Goal: Information Seeking & Learning: Understand process/instructions

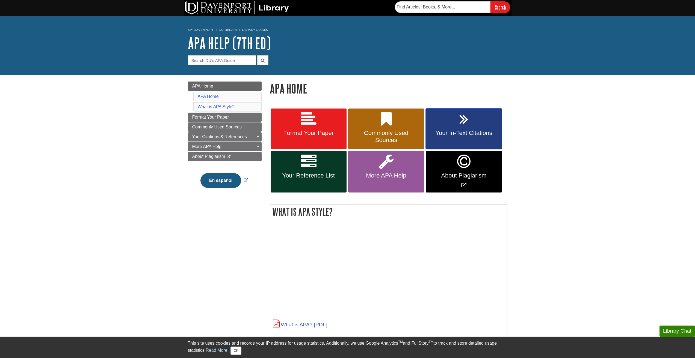
click at [460, 124] on icon at bounding box center [463, 119] width 9 height 16
click at [317, 121] on link "Format Your Paper" at bounding box center [308, 129] width 76 height 41
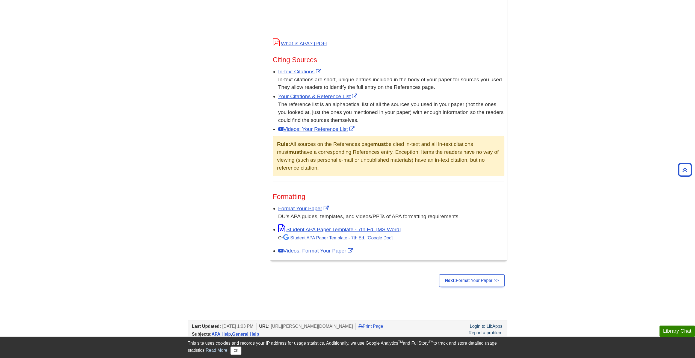
scroll to position [300, 0]
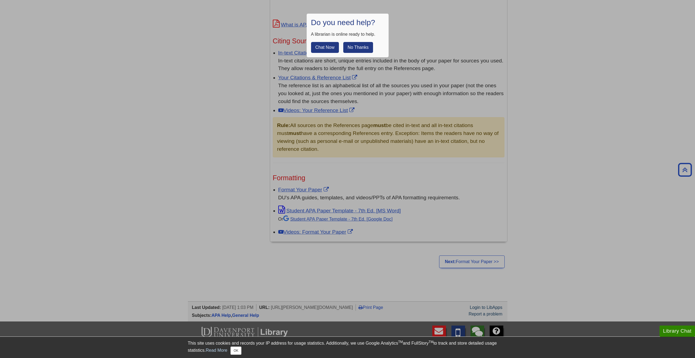
click at [358, 51] on button "No Thanks" at bounding box center [358, 47] width 30 height 11
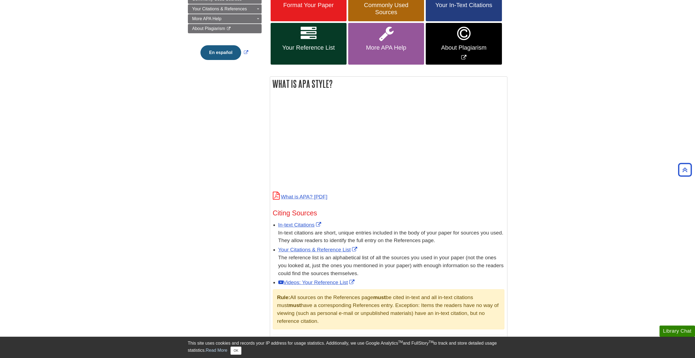
scroll to position [55, 0]
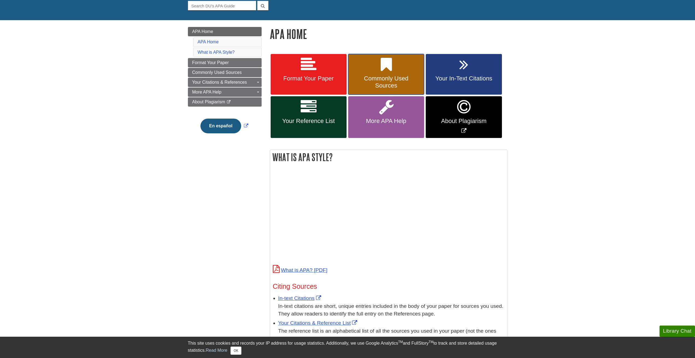
click at [377, 84] on span "Commonly Used Sources" at bounding box center [386, 82] width 68 height 14
click at [313, 64] on icon at bounding box center [308, 65] width 16 height 16
click at [495, 66] on link "Your In-Text Citations" at bounding box center [463, 74] width 76 height 41
click at [383, 70] on icon at bounding box center [385, 65] width 11 height 16
click at [474, 69] on link "Your In-Text Citations" at bounding box center [463, 74] width 76 height 41
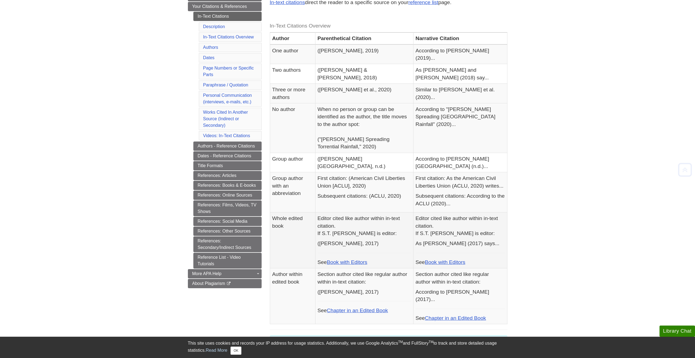
scroll to position [164, 0]
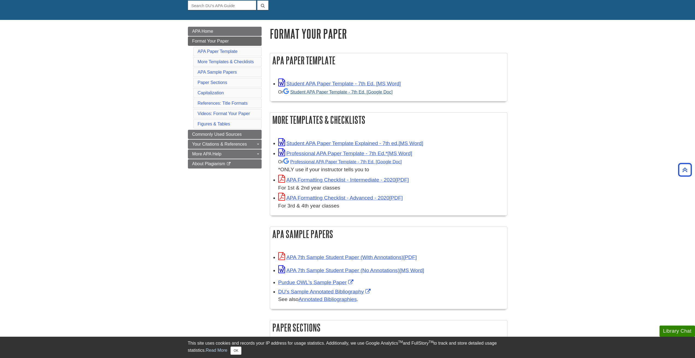
scroll to position [55, 0]
click at [336, 94] on link "Student APA Paper Template - 7th Ed. [Google Doc]" at bounding box center [337, 92] width 109 height 5
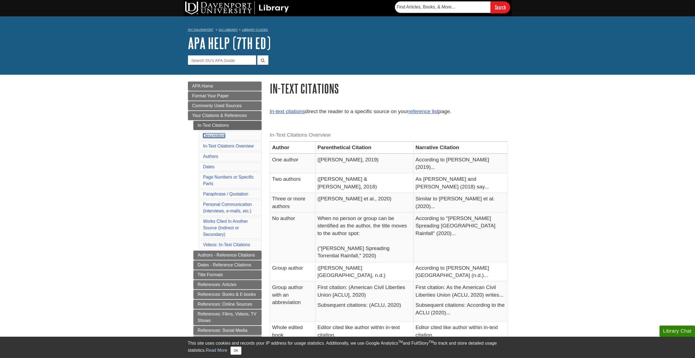
click at [214, 136] on link "Description" at bounding box center [214, 135] width 22 height 5
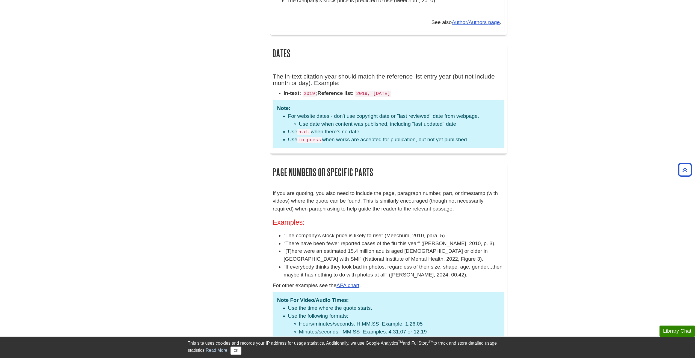
scroll to position [686, 0]
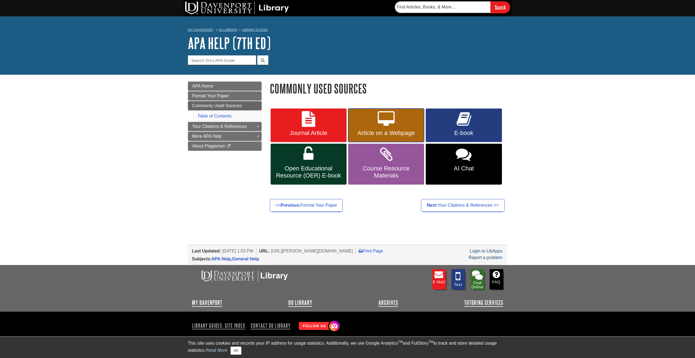
click at [378, 114] on icon at bounding box center [385, 119] width 17 height 16
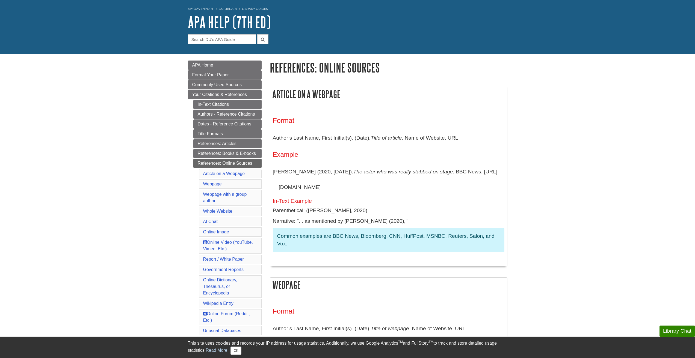
scroll to position [55, 0]
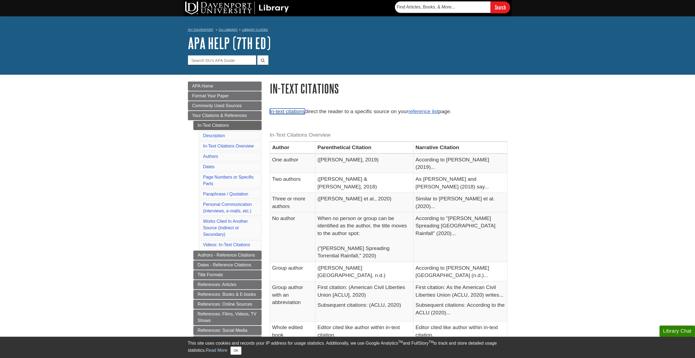
click at [291, 109] on link "In-text citations" at bounding box center [287, 112] width 35 height 6
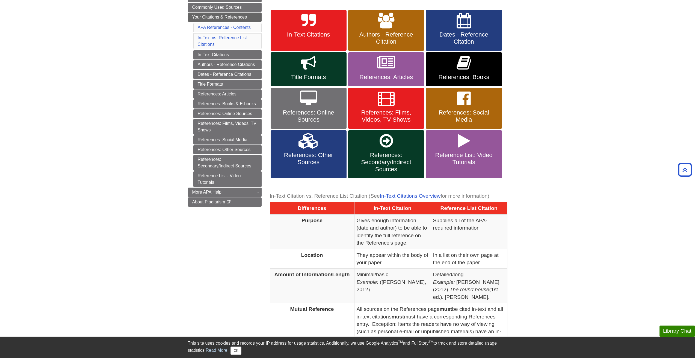
scroll to position [38, 0]
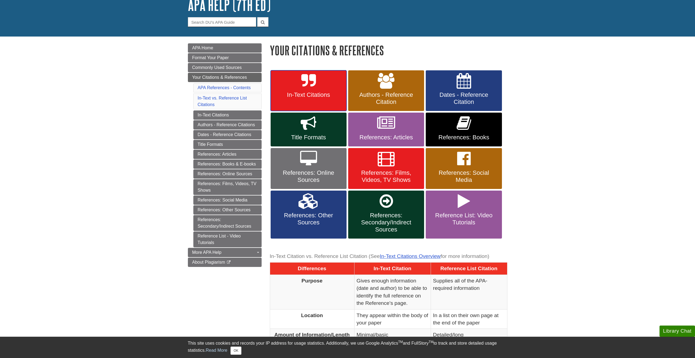
click at [320, 79] on link "In-Text Citations" at bounding box center [308, 90] width 76 height 41
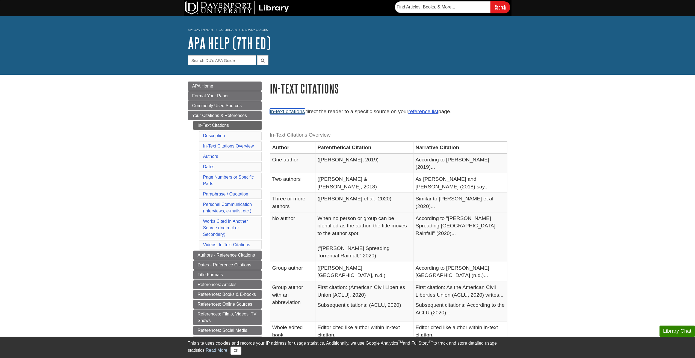
click at [295, 112] on link "In-text citations" at bounding box center [287, 112] width 35 height 6
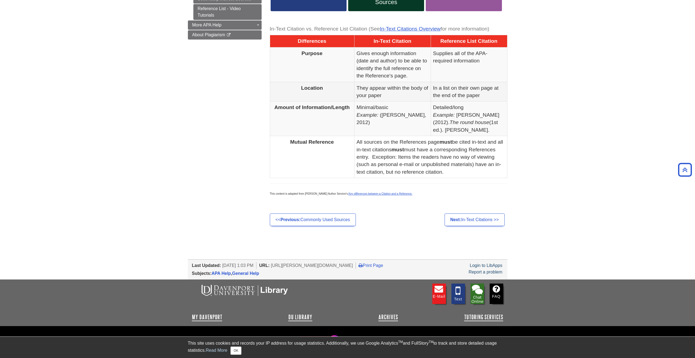
scroll to position [257, 0]
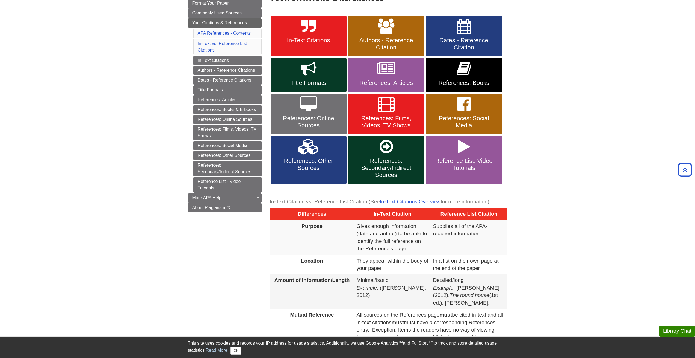
scroll to position [147, 0]
